Goal: Task Accomplishment & Management: Use online tool/utility

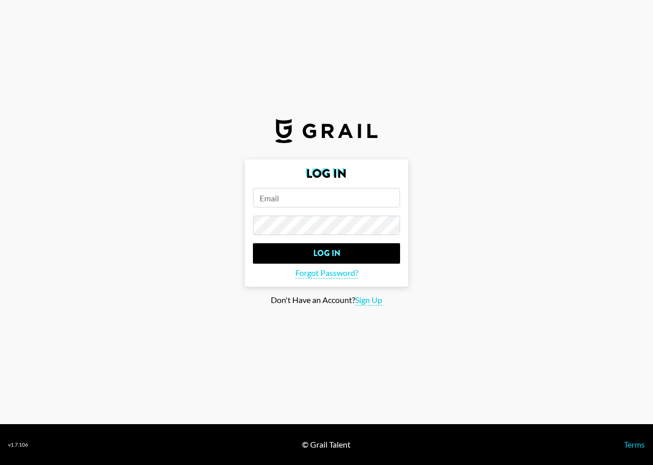
click at [344, 198] on input "email" at bounding box center [326, 197] width 147 height 19
click at [364, 297] on span "Sign Up" at bounding box center [368, 300] width 27 height 11
type input "Sign Up"
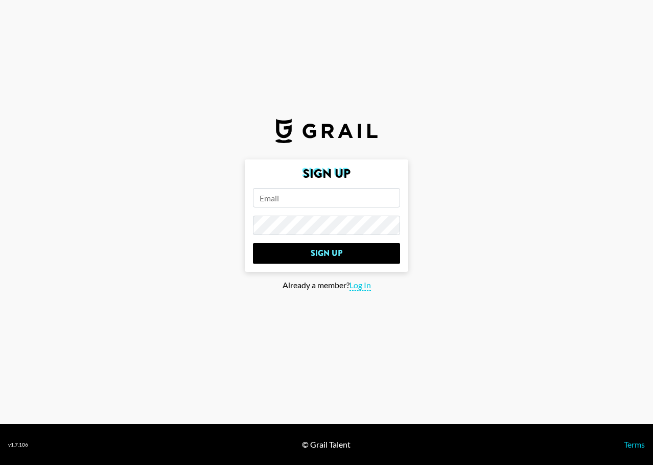
click at [320, 199] on input "email" at bounding box center [326, 197] width 147 height 19
click at [592, 356] on section "Sign Up Sign Up Already a member? Log In" at bounding box center [326, 212] width 653 height 424
click at [286, 198] on input "email" at bounding box center [326, 197] width 147 height 19
click at [300, 200] on input "email" at bounding box center [326, 197] width 147 height 19
type input "j"
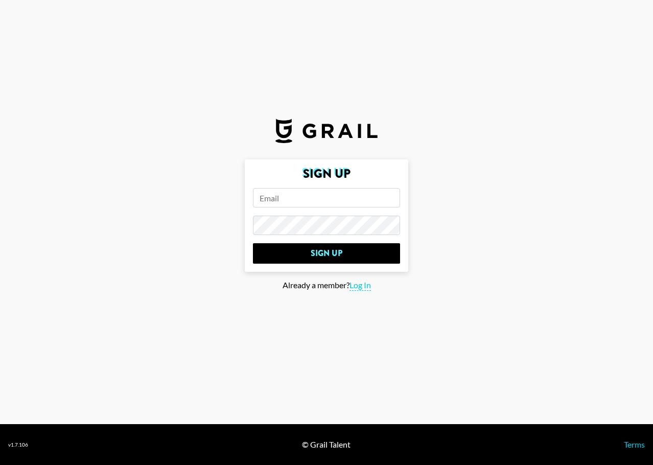
paste input "[EMAIL_ADDRESS][DOMAIN_NAME]"
type input "[EMAIL_ADDRESS][DOMAIN_NAME]"
click at [253, 243] on input "Sign Up" at bounding box center [326, 253] width 147 height 20
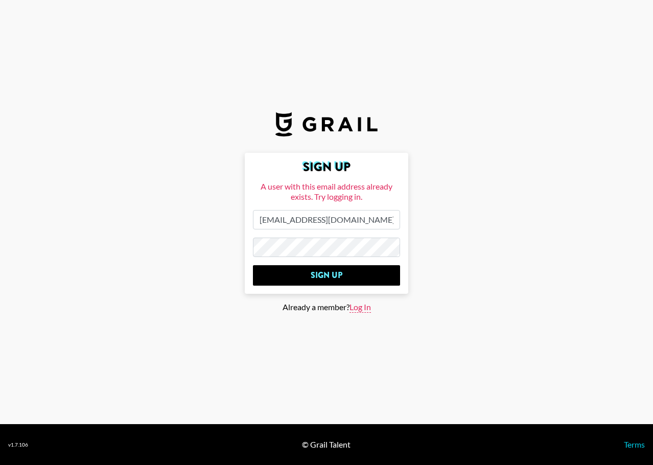
click at [371, 306] on span "Log In" at bounding box center [359, 307] width 21 height 11
type input "Log In"
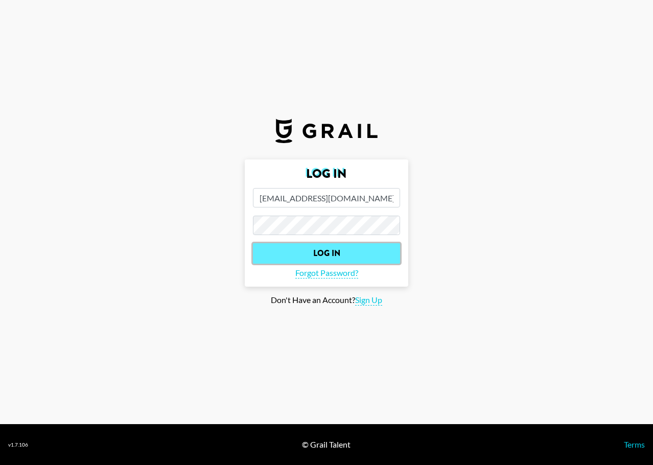
click at [332, 257] on input "Log In" at bounding box center [326, 253] width 147 height 20
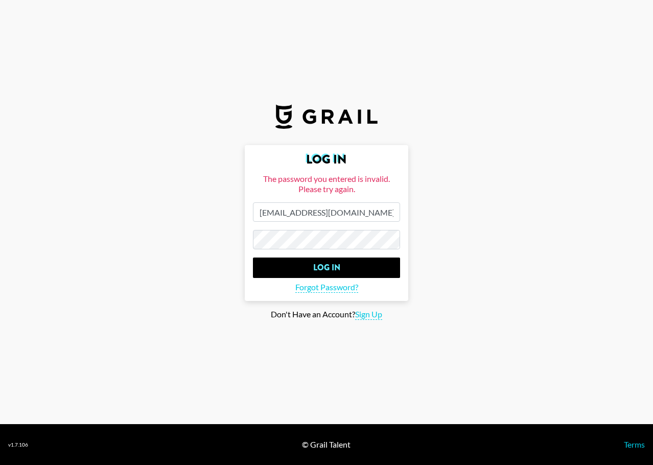
click at [253, 258] on input "Log In" at bounding box center [326, 268] width 147 height 20
click at [333, 258] on input "Log In" at bounding box center [326, 268] width 147 height 20
click at [341, 271] on input "Log In" at bounding box center [326, 268] width 147 height 20
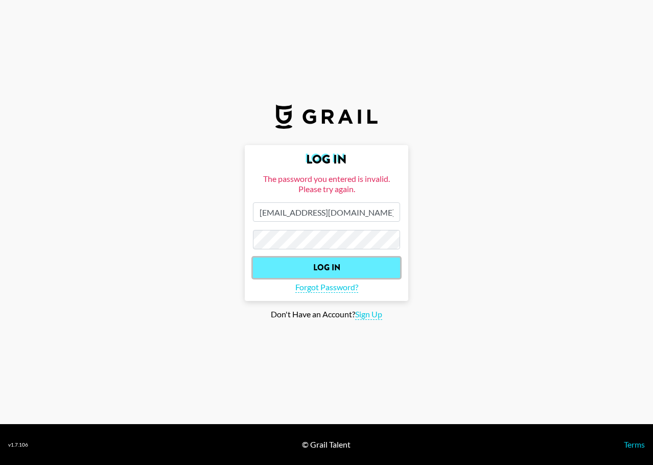
click at [341, 271] on input "Log In" at bounding box center [326, 268] width 147 height 20
click at [456, 217] on main "Log In The password you entered is invalid. Please try again. hy-lee@cubeent.co…" at bounding box center [326, 232] width 637 height 175
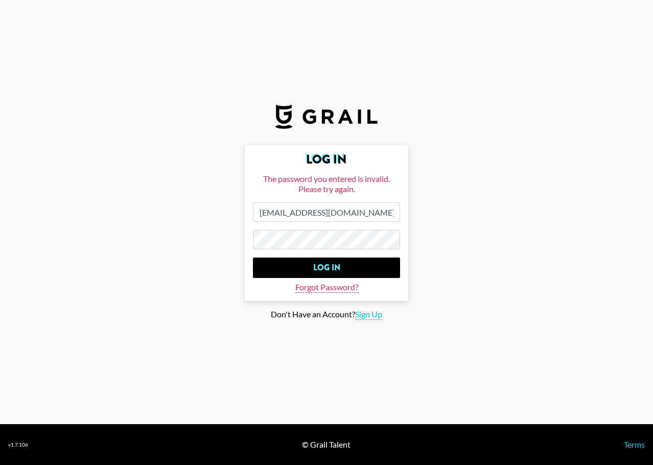
click at [329, 285] on span "Forgot Password?" at bounding box center [326, 287] width 63 height 11
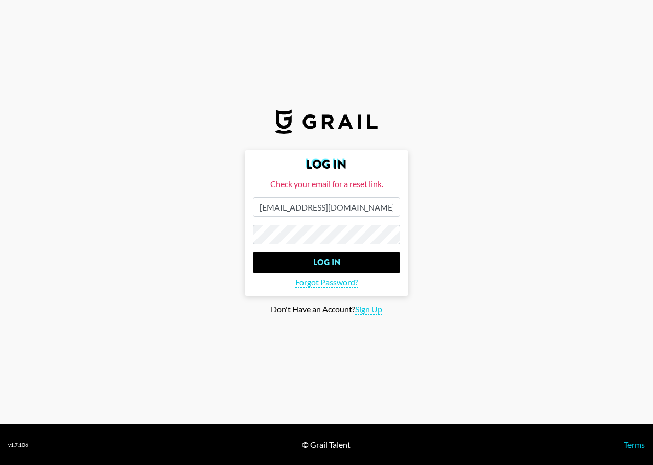
click at [357, 206] on input "[EMAIL_ADDRESS][DOMAIN_NAME]" at bounding box center [326, 206] width 147 height 19
click at [253, 252] on input "Log In" at bounding box center [326, 262] width 147 height 20
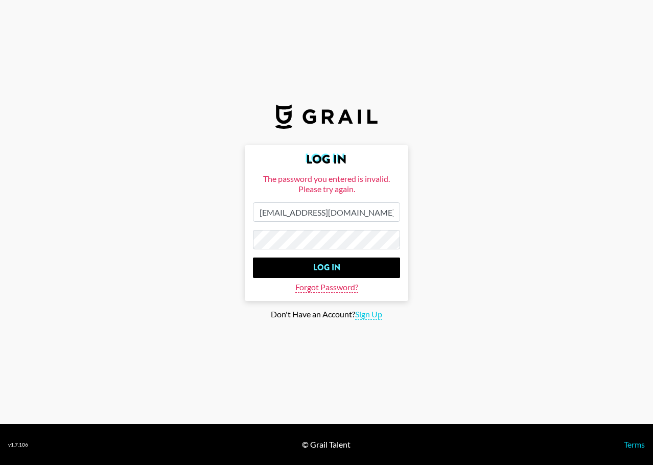
click at [337, 282] on span "Forgot Password?" at bounding box center [326, 287] width 63 height 11
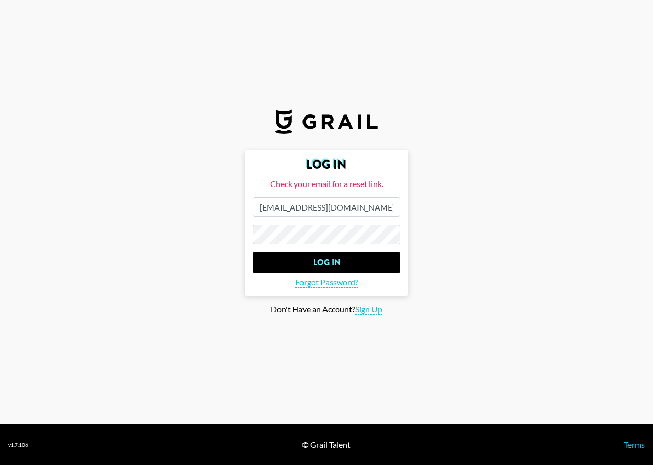
click at [361, 186] on div "Check your email for a reset link." at bounding box center [326, 184] width 147 height 10
click at [337, 284] on span "Forgot Password?" at bounding box center [326, 282] width 63 height 11
click at [253, 252] on input "Log In" at bounding box center [326, 262] width 147 height 20
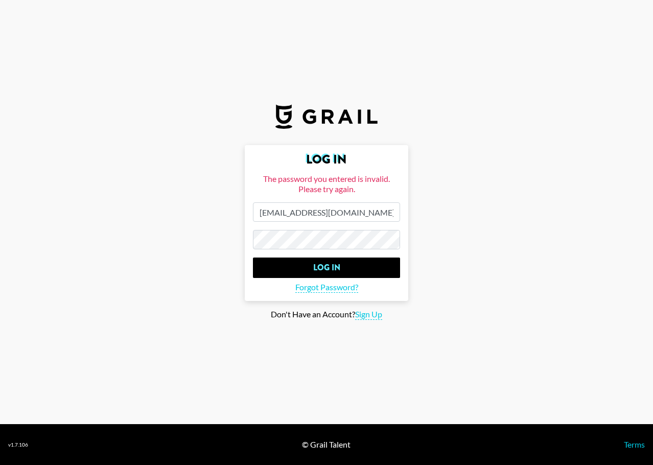
click at [253, 258] on input "Log In" at bounding box center [326, 268] width 147 height 20
click at [333, 293] on form "Log In An error occured: auth/too-many-requests hy-lee@cubeent.co.kr Log In For…" at bounding box center [327, 223] width 164 height 156
click at [341, 287] on span "Forgot Password?" at bounding box center [326, 287] width 63 height 11
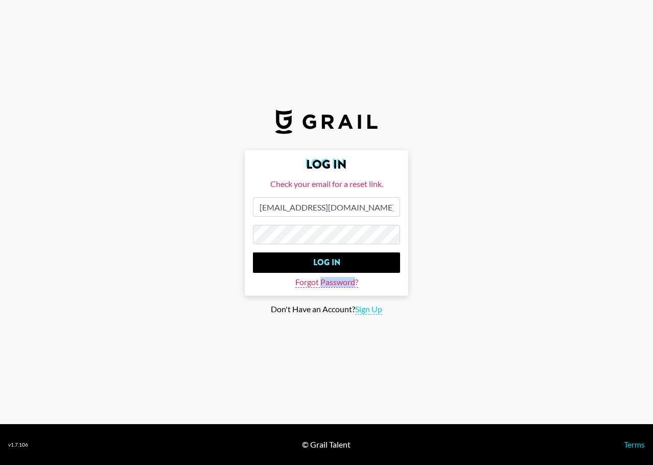
click at [341, 287] on span "Forgot Password?" at bounding box center [326, 282] width 63 height 11
click at [360, 203] on input "[EMAIL_ADDRESS][DOMAIN_NAME]" at bounding box center [326, 206] width 147 height 19
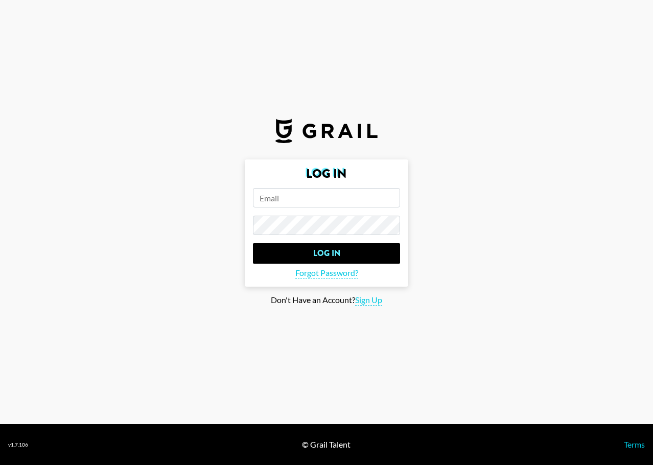
click at [277, 196] on input "email" at bounding box center [326, 197] width 147 height 19
click at [302, 200] on input "email" at bounding box center [326, 197] width 147 height 19
click at [270, 240] on form "Log In Log In Forgot Password?" at bounding box center [327, 222] width 164 height 127
click at [314, 198] on input "email" at bounding box center [326, 197] width 147 height 19
click at [327, 199] on input "email" at bounding box center [326, 197] width 147 height 19
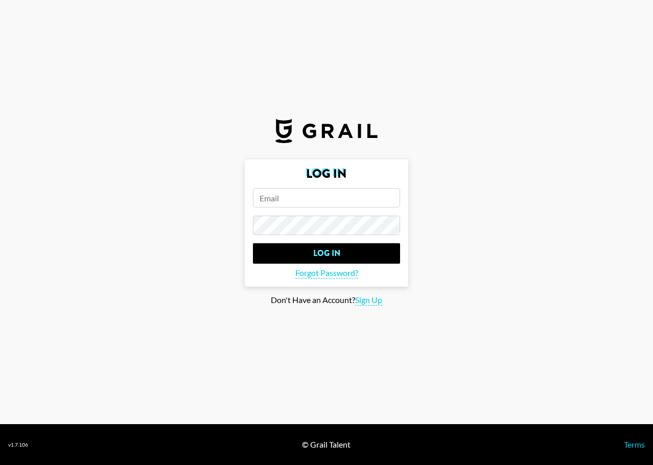
paste input "[EMAIL_ADDRESS][DOMAIN_NAME]"
type input "[EMAIL_ADDRESS][DOMAIN_NAME]"
click at [253, 243] on input "Log In" at bounding box center [326, 253] width 147 height 20
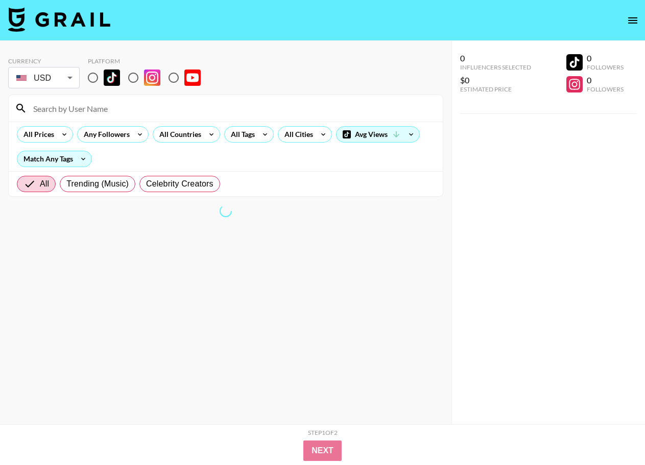
click at [287, 229] on section "Currency USD USD ​ Platform All Prices Any Followers All Countries All Tags All…" at bounding box center [225, 240] width 435 height 383
click at [109, 83] on img at bounding box center [112, 77] width 16 height 16
click at [104, 83] on input "radio" at bounding box center [92, 77] width 21 height 21
radio input "true"
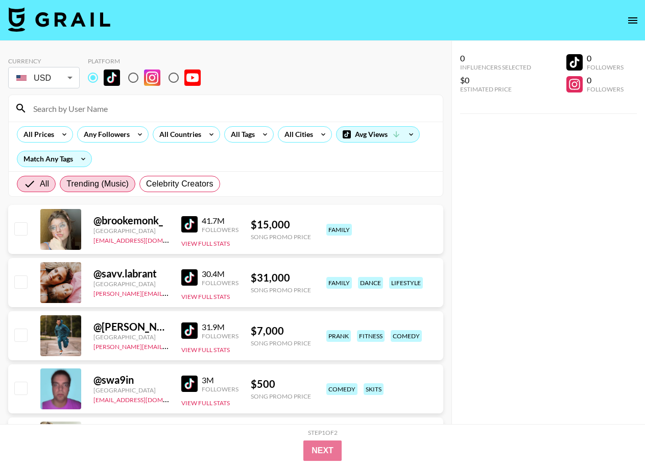
click at [97, 181] on span "Trending (Music)" at bounding box center [97, 184] width 62 height 12
click at [66, 184] on input "Trending (Music)" at bounding box center [66, 184] width 0 height 0
radio input "true"
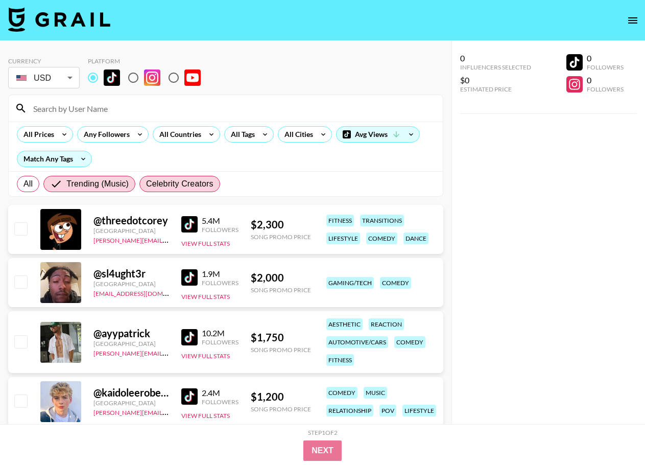
click at [184, 180] on span "Celebrity Creators" at bounding box center [179, 184] width 67 height 12
click at [146, 184] on input "Celebrity Creators" at bounding box center [146, 184] width 0 height 0
radio input "true"
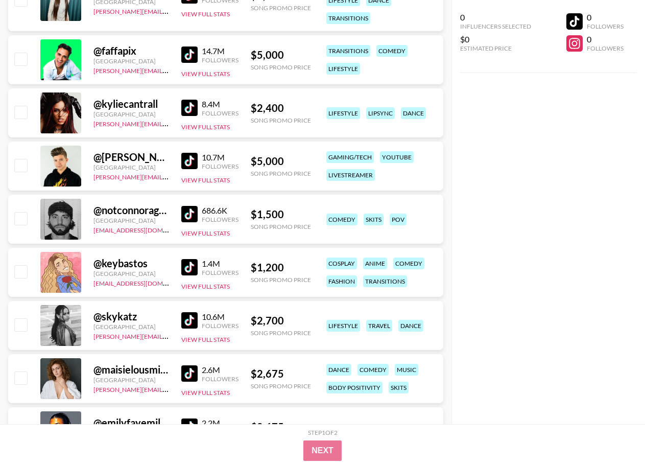
scroll to position [869, 0]
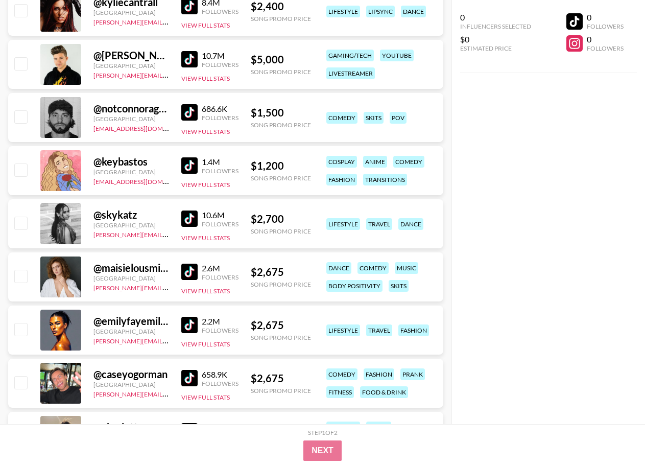
click at [151, 271] on div "@ maisielousmith" at bounding box center [132, 268] width 76 height 13
click at [311, 271] on div "@ maisielousmith [GEOGRAPHIC_DATA] [PERSON_NAME][EMAIL_ADDRESS][DOMAIN_NAME] 2.…" at bounding box center [225, 276] width 435 height 49
click at [25, 289] on div "@ maisielousmith [GEOGRAPHIC_DATA] [PERSON_NAME][EMAIL_ADDRESS][DOMAIN_NAME] 2.…" at bounding box center [225, 276] width 435 height 49
click at [26, 274] on input "checkbox" at bounding box center [20, 276] width 12 height 12
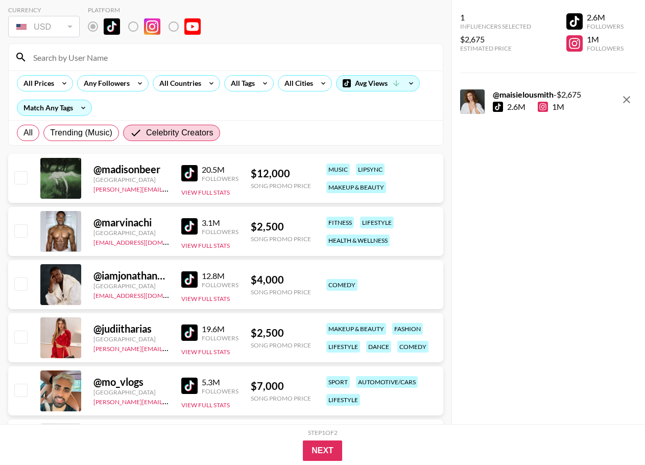
click at [523, 107] on div "2.6M" at bounding box center [516, 107] width 18 height 10
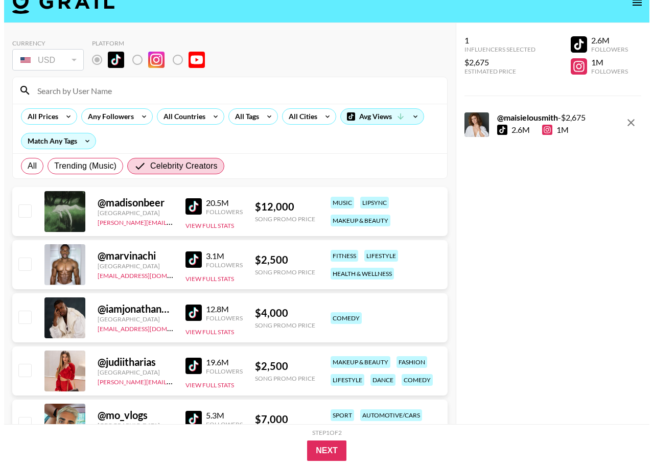
scroll to position [0, 0]
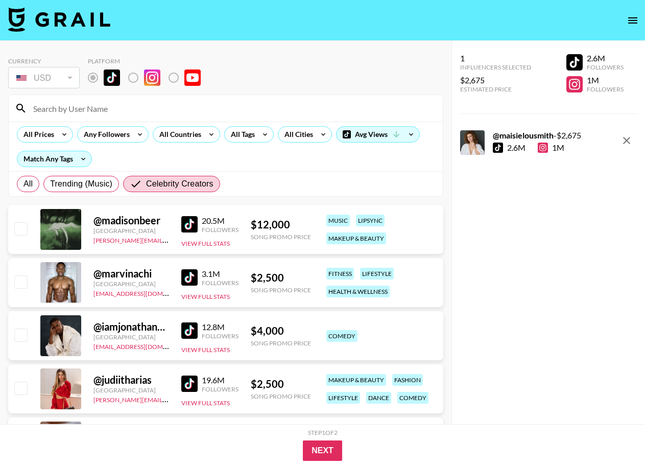
click at [620, 134] on button "remove" at bounding box center [627, 140] width 20 height 20
checkbox input "false"
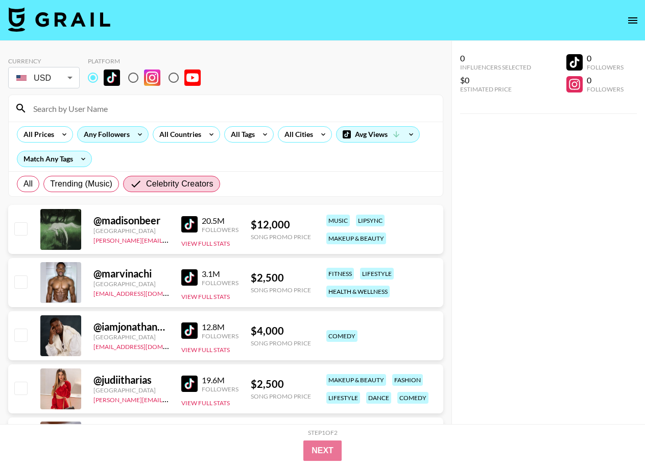
click at [101, 131] on div "Any Followers" at bounding box center [105, 134] width 54 height 15
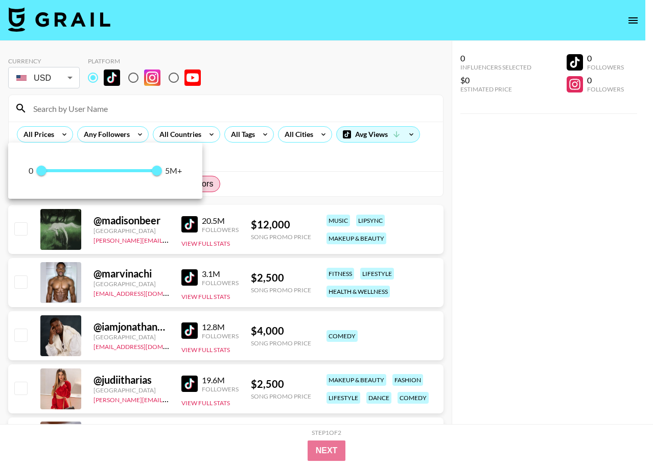
click at [94, 135] on div at bounding box center [326, 232] width 653 height 465
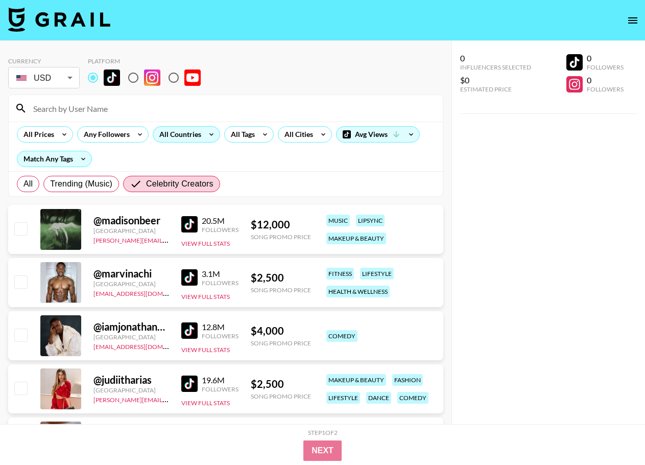
click at [190, 130] on div "All Countries" at bounding box center [178, 134] width 50 height 15
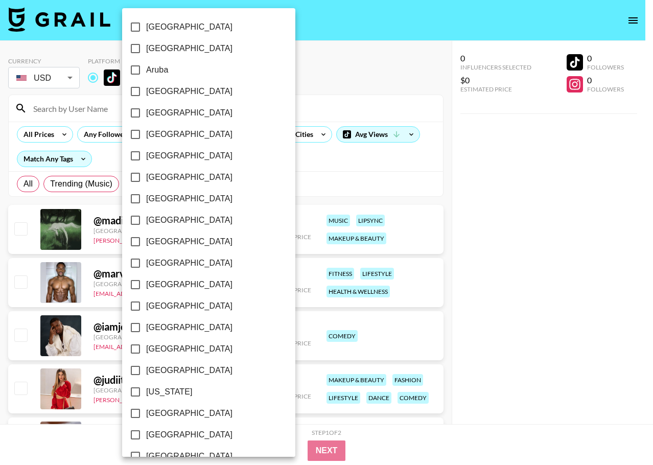
click at [271, 167] on div at bounding box center [326, 232] width 653 height 465
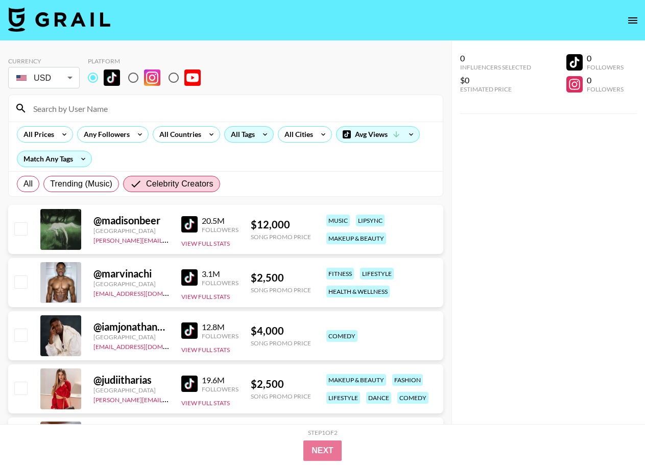
click at [265, 141] on icon at bounding box center [265, 134] width 16 height 15
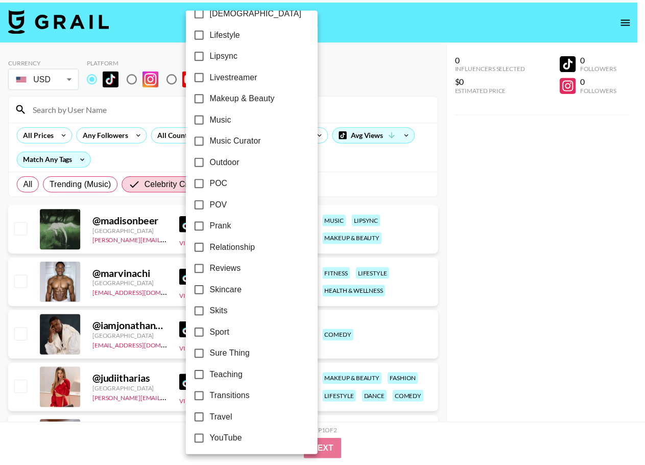
scroll to position [512, 0]
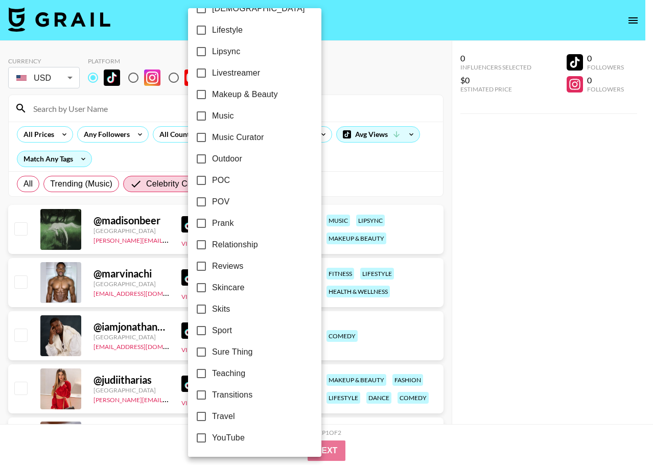
click at [252, 194] on label "POV" at bounding box center [248, 201] width 114 height 21
click at [212, 194] on input "POV" at bounding box center [201, 201] width 21 height 21
checkbox input "true"
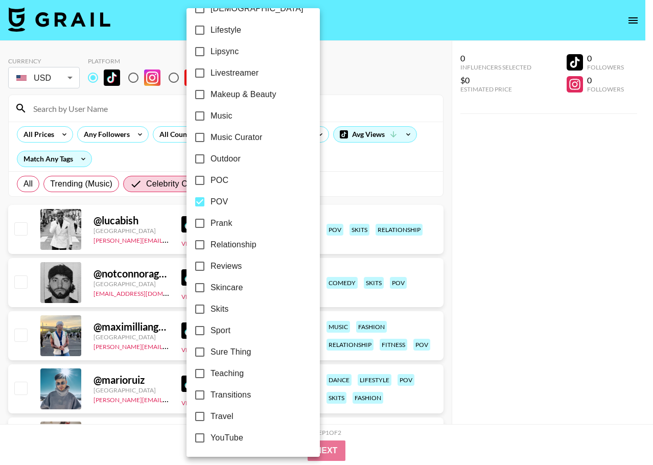
click at [533, 244] on div at bounding box center [326, 232] width 653 height 465
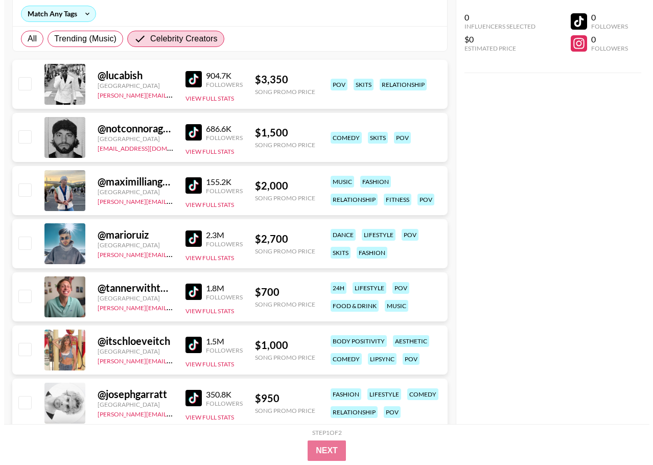
scroll to position [0, 0]
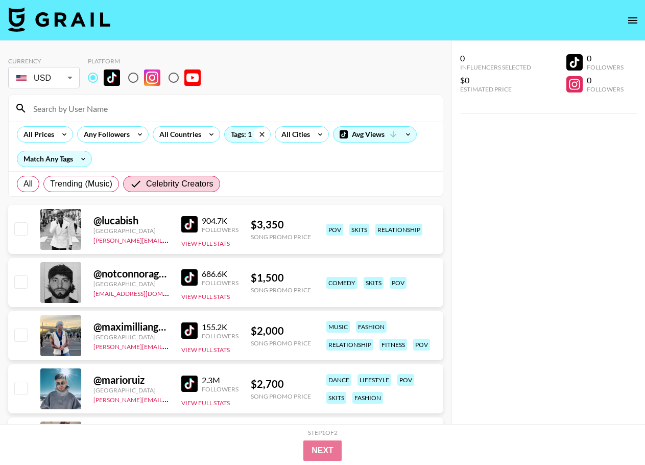
click at [258, 136] on icon at bounding box center [262, 134] width 16 height 15
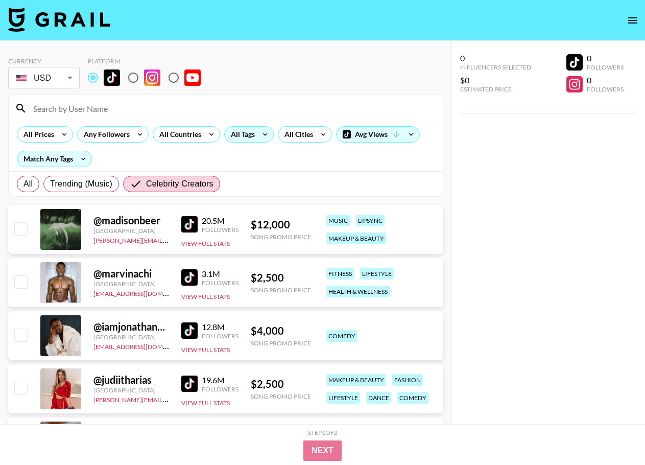
click at [251, 124] on div "All Prices Any Followers All Countries All Tags All Cities Avg Views Match Any …" at bounding box center [226, 147] width 434 height 50
click at [244, 129] on div "All Tags" at bounding box center [241, 134] width 32 height 15
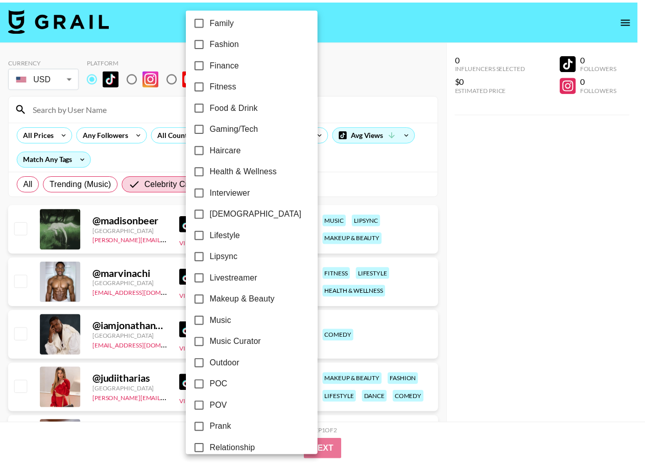
scroll to position [460, 0]
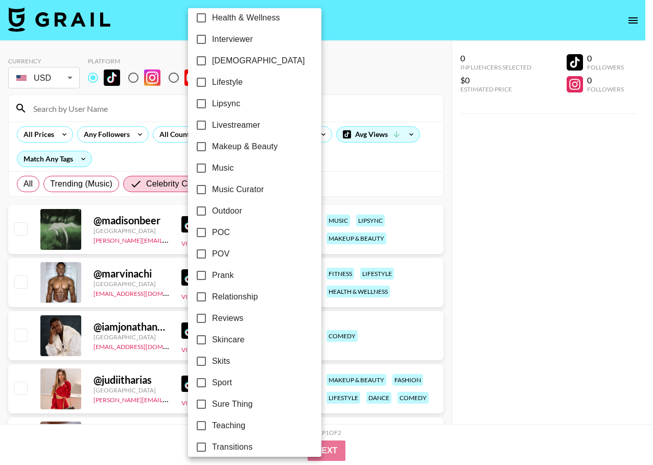
click at [271, 167] on label "Music" at bounding box center [248, 167] width 114 height 21
click at [212, 167] on input "Music" at bounding box center [201, 167] width 21 height 21
checkbox input "true"
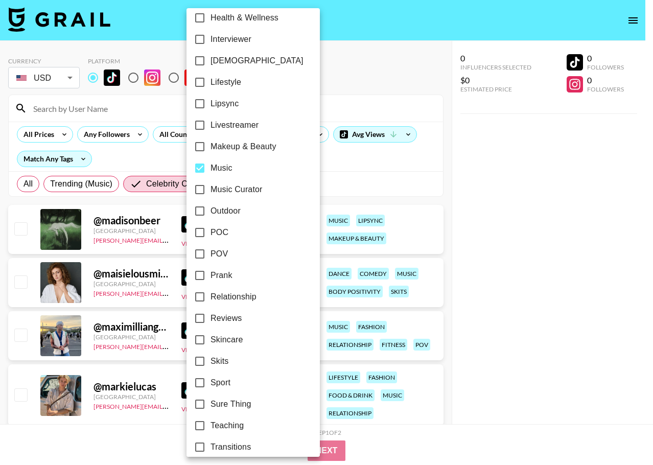
click at [252, 181] on label "Music Curator" at bounding box center [246, 189] width 114 height 21
click at [211, 181] on input "Music Curator" at bounding box center [199, 189] width 21 height 21
checkbox input "true"
click at [234, 245] on label "POV" at bounding box center [246, 253] width 114 height 21
click at [211, 245] on input "POV" at bounding box center [199, 253] width 21 height 21
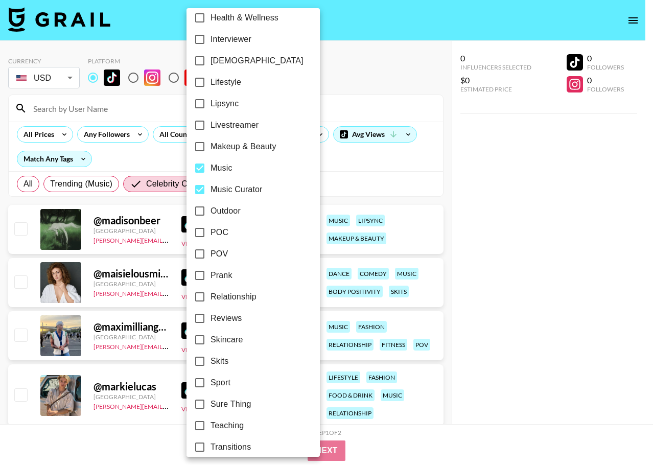
checkbox input "true"
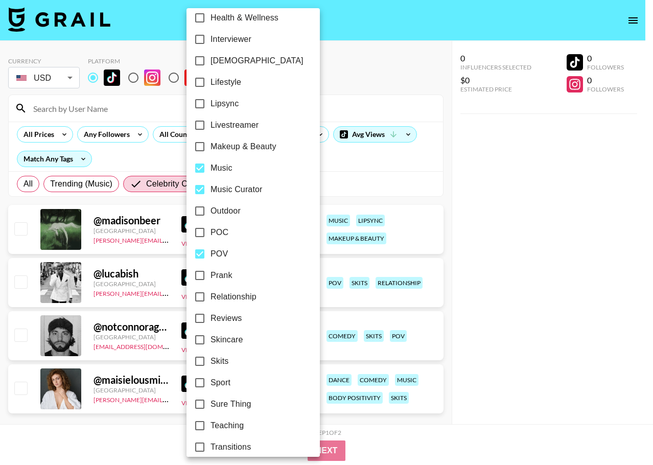
click at [523, 216] on div at bounding box center [326, 232] width 653 height 465
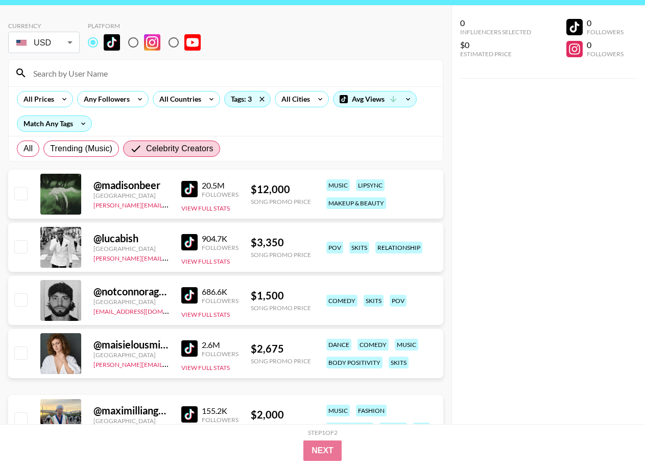
scroll to position [51, 0]
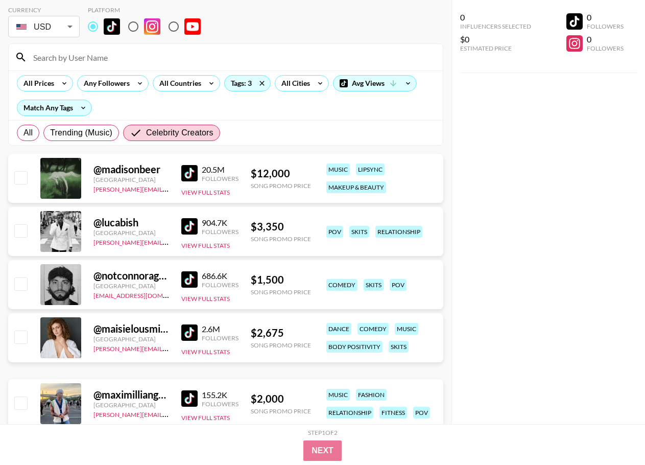
click at [568, 317] on div "0 Influencers Selected $0 Estimated Price 0 Followers 0 Followers" at bounding box center [549, 212] width 194 height 424
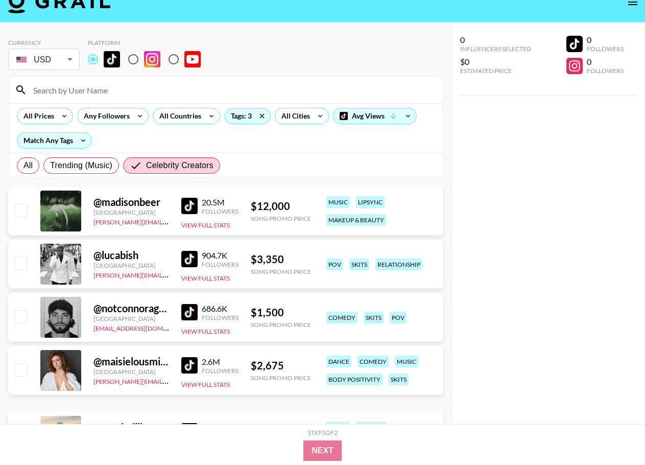
scroll to position [0, 0]
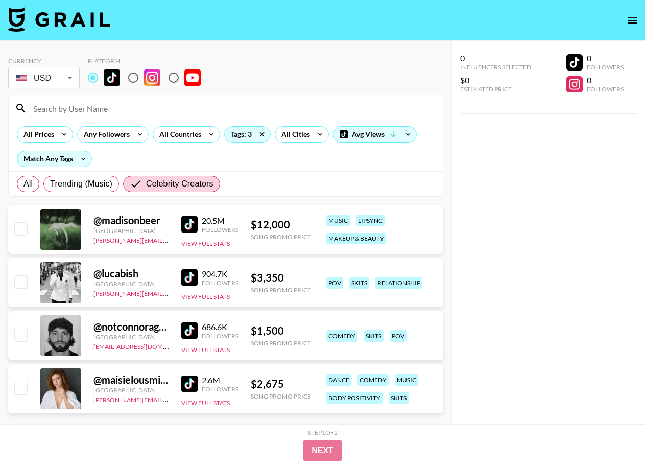
click at [499, 153] on div "0 Influencers Selected $0 Estimated Price 0 Followers 0 Followers" at bounding box center [549, 253] width 194 height 424
click at [542, 216] on div "0 Influencers Selected $0 Estimated Price 0 Followers 0 Followers" at bounding box center [549, 253] width 194 height 424
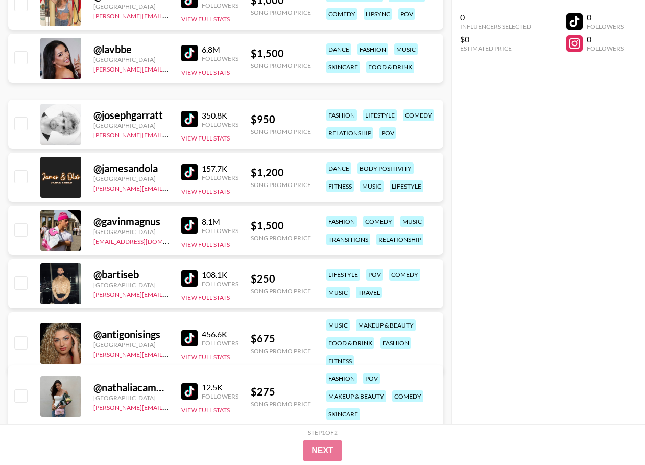
scroll to position [800, 0]
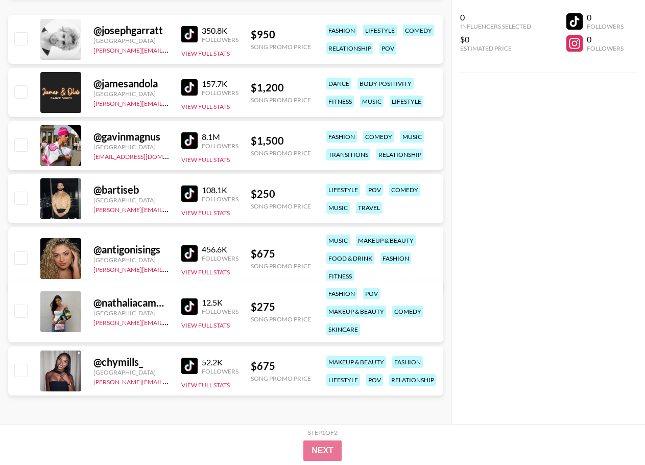
click at [542, 276] on div "0 Influencers Selected $0 Estimated Price 0 Followers 0 Followers" at bounding box center [549, 212] width 194 height 424
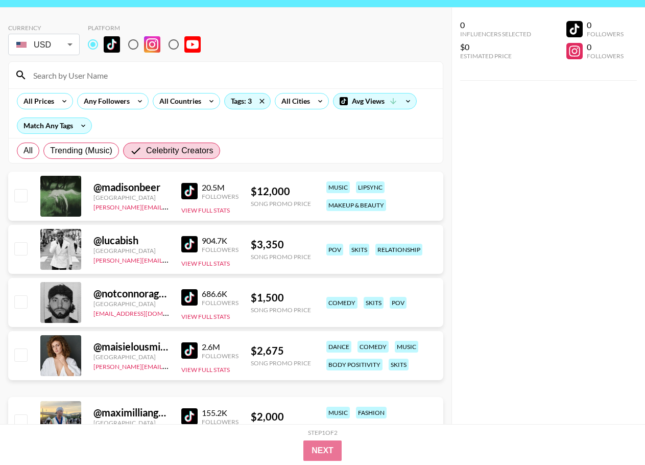
scroll to position [51, 0]
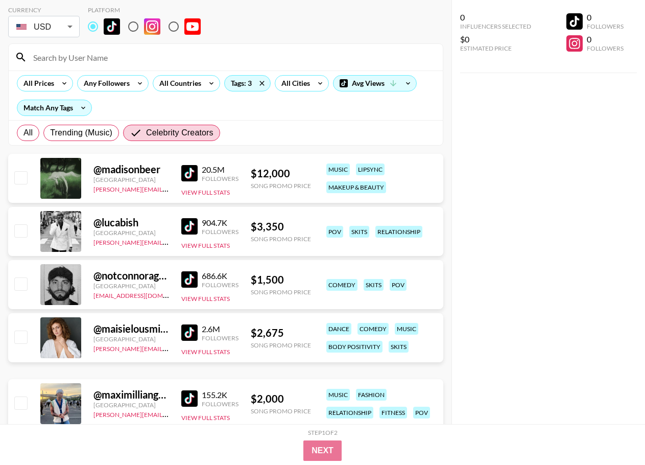
click at [522, 309] on div "0 Influencers Selected $0 Estimated Price 0 Followers 0 Followers" at bounding box center [549, 212] width 194 height 424
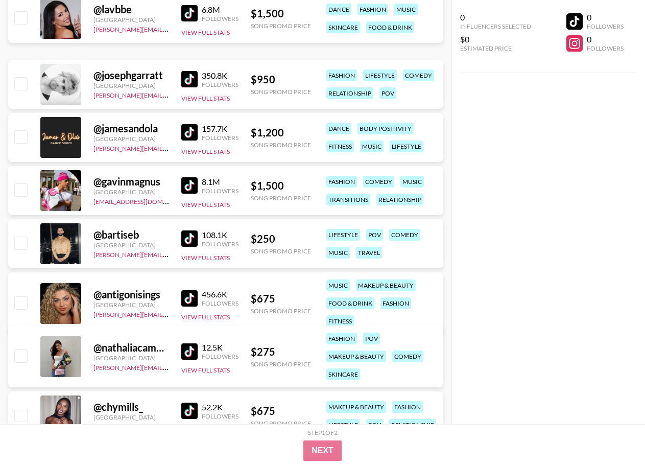
scroll to position [800, 0]
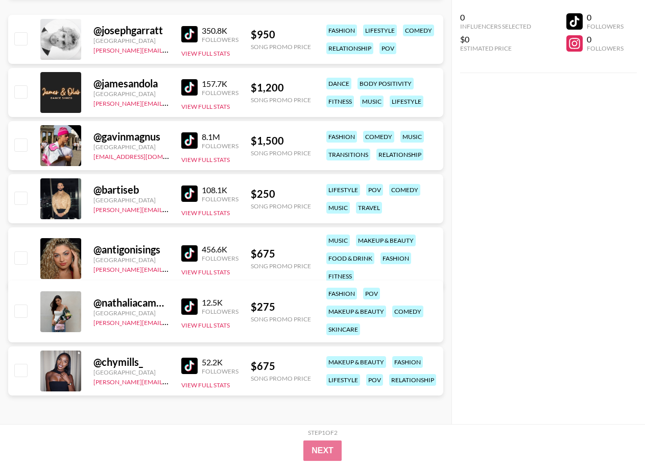
click at [552, 308] on div "0 Influencers Selected $0 Estimated Price 0 Followers 0 Followers" at bounding box center [549, 212] width 194 height 424
click at [589, 181] on div "0 Influencers Selected $0 Estimated Price 0 Followers 0 Followers" at bounding box center [549, 212] width 194 height 424
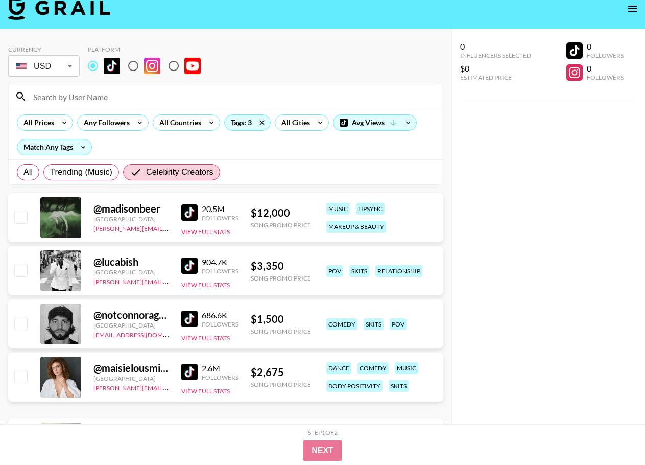
scroll to position [0, 0]
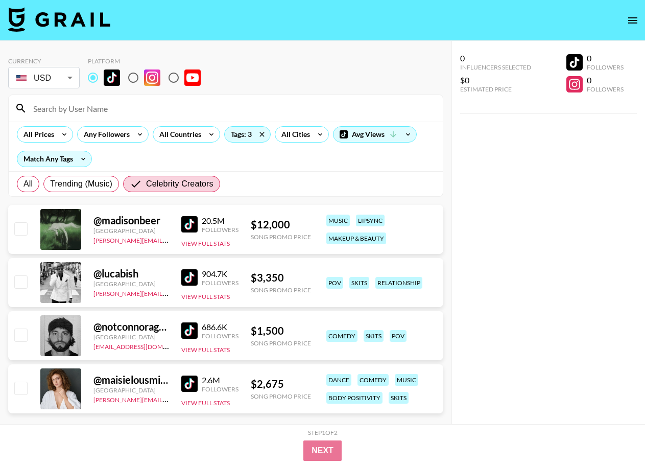
click at [561, 153] on div "0 Influencers Selected $0 Estimated Price 0 Followers 0 Followers" at bounding box center [549, 253] width 194 height 424
click at [495, 214] on div "0 Influencers Selected $0 Estimated Price 0 Followers 0 Followers" at bounding box center [549, 253] width 194 height 424
click at [109, 224] on div "@ madisonbeer" at bounding box center [132, 220] width 76 height 13
click at [53, 239] on div at bounding box center [60, 229] width 41 height 41
click at [80, 233] on div at bounding box center [60, 229] width 41 height 41
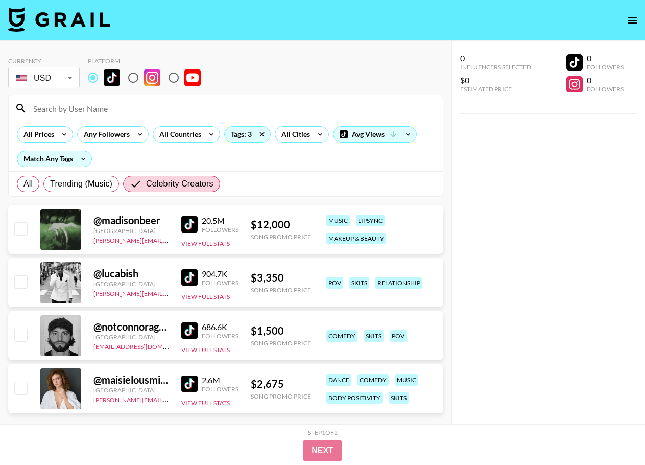
click at [623, 250] on div "0 Influencers Selected $0 Estimated Price 0 Followers 0 Followers" at bounding box center [549, 253] width 194 height 424
click at [571, 267] on div "0 Influencers Selected $0 Estimated Price 0 Followers 0 Followers" at bounding box center [549, 253] width 194 height 424
click at [601, 277] on div "0 Influencers Selected $0 Estimated Price 0 Followers 0 Followers" at bounding box center [549, 253] width 194 height 424
drag, startPoint x: 253, startPoint y: 230, endPoint x: 231, endPoint y: 232, distance: 22.6
click at [253, 230] on div "$ 12,000" at bounding box center [281, 224] width 60 height 13
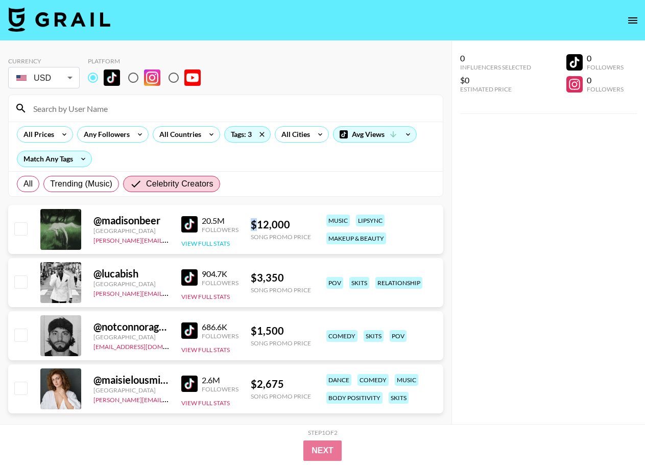
click at [198, 247] on button "View Full Stats" at bounding box center [205, 244] width 49 height 8
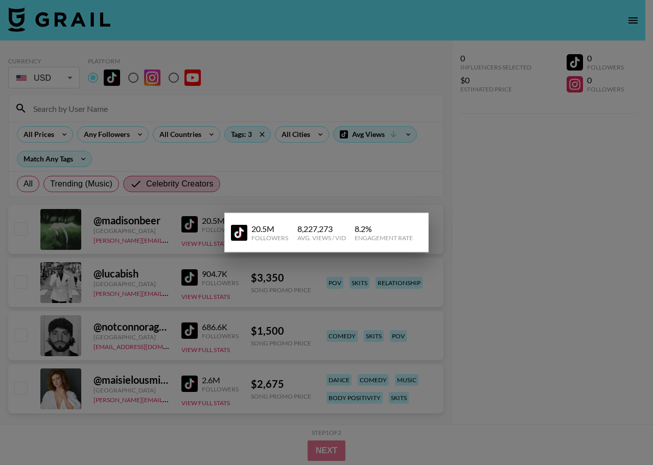
click at [572, 229] on div at bounding box center [326, 232] width 653 height 465
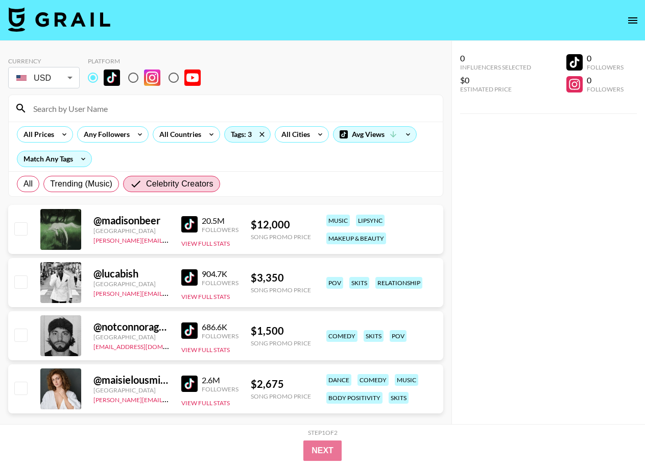
click at [571, 270] on div "0 Influencers Selected $0 Estimated Price 0 Followers 0 Followers" at bounding box center [549, 253] width 194 height 424
